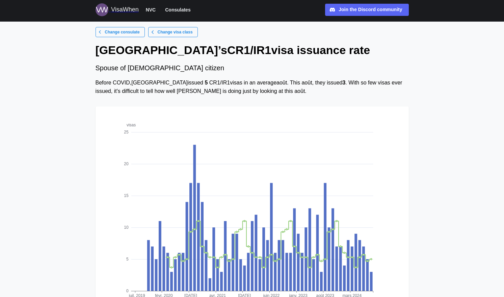
scroll to position [4, 0]
click at [152, 12] on span "NVC" at bounding box center [151, 10] width 10 height 8
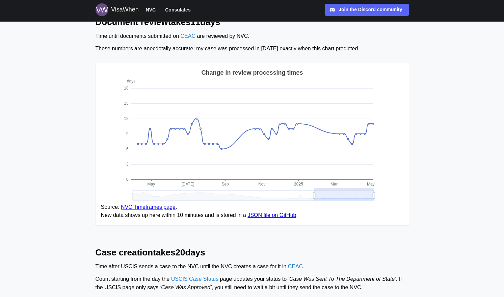
scroll to position [66, 0]
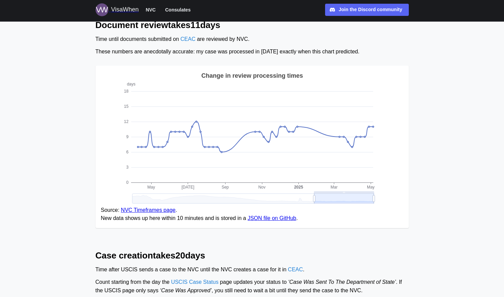
click at [184, 10] on span "Consulates" at bounding box center [177, 10] width 25 height 8
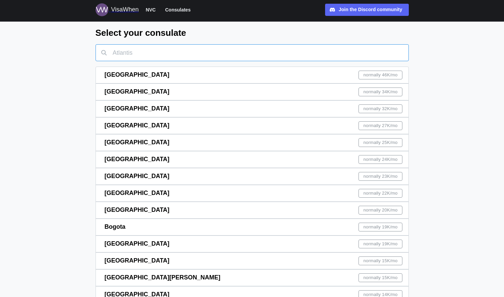
click at [129, 52] on input "text" at bounding box center [252, 52] width 313 height 17
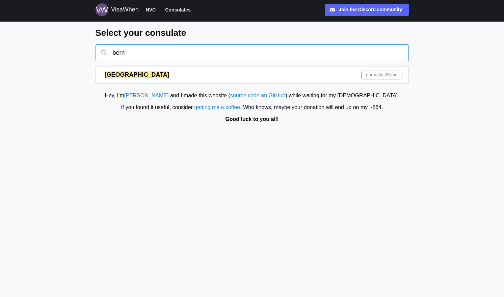
type input "bern"
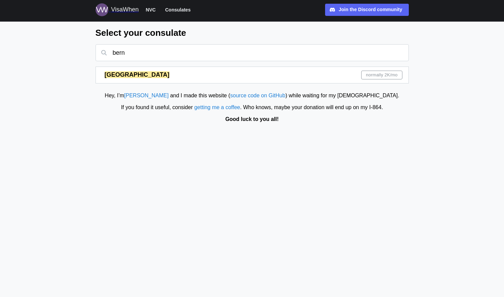
click at [118, 76] on div "Bern normally 2K /mo" at bounding box center [254, 75] width 298 height 16
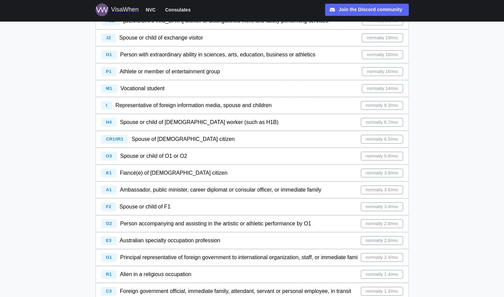
scroll to position [237, 0]
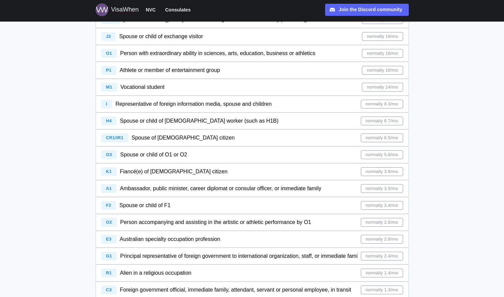
click at [166, 139] on span "Spouse of [DEMOGRAPHIC_DATA] citizen" at bounding box center [183, 138] width 103 height 6
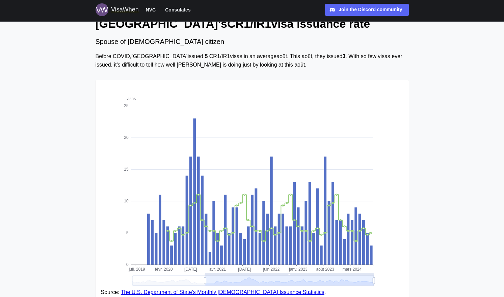
scroll to position [27, 0]
drag, startPoint x: 374, startPoint y: 279, endPoint x: 387, endPoint y: 280, distance: 12.8
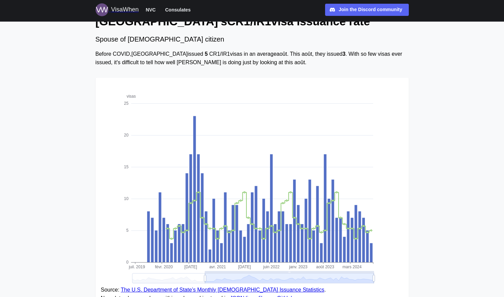
scroll to position [23, 0]
